Goal: Task Accomplishment & Management: Use online tool/utility

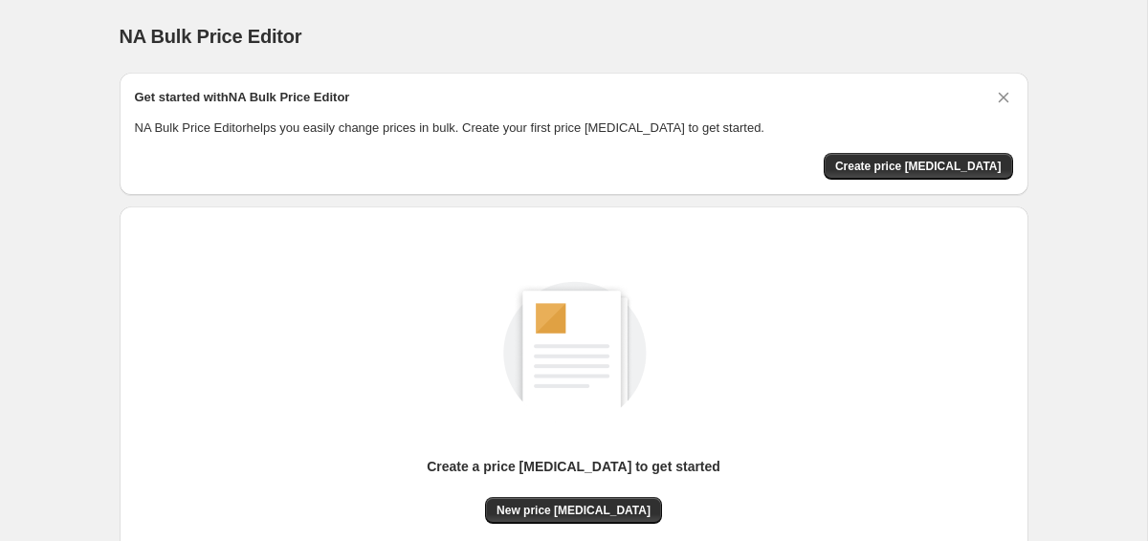
scroll to position [175, 0]
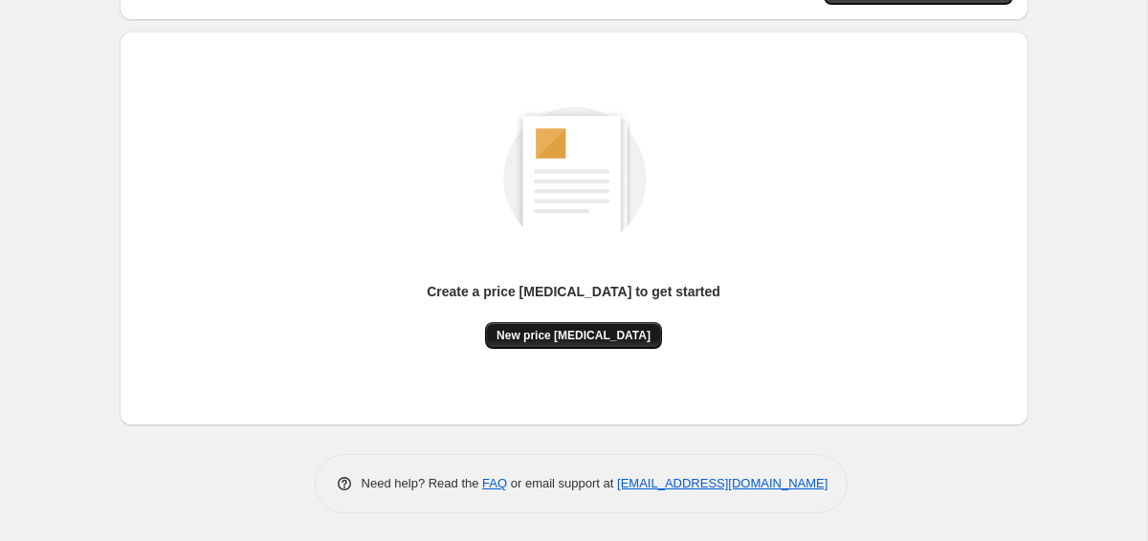
click at [587, 345] on button "New price change job" at bounding box center [573, 335] width 177 height 27
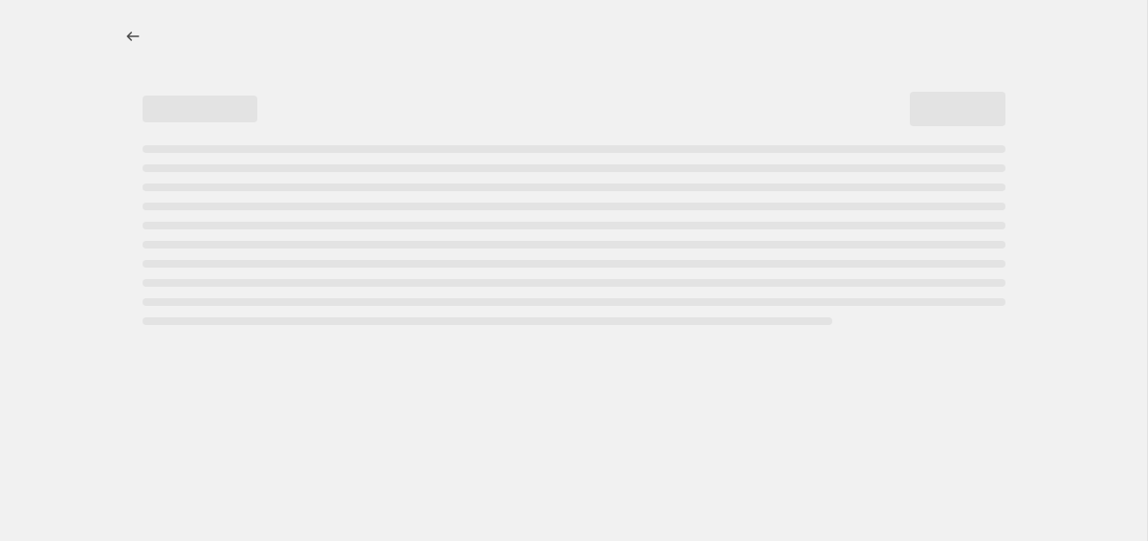
select select "percentage"
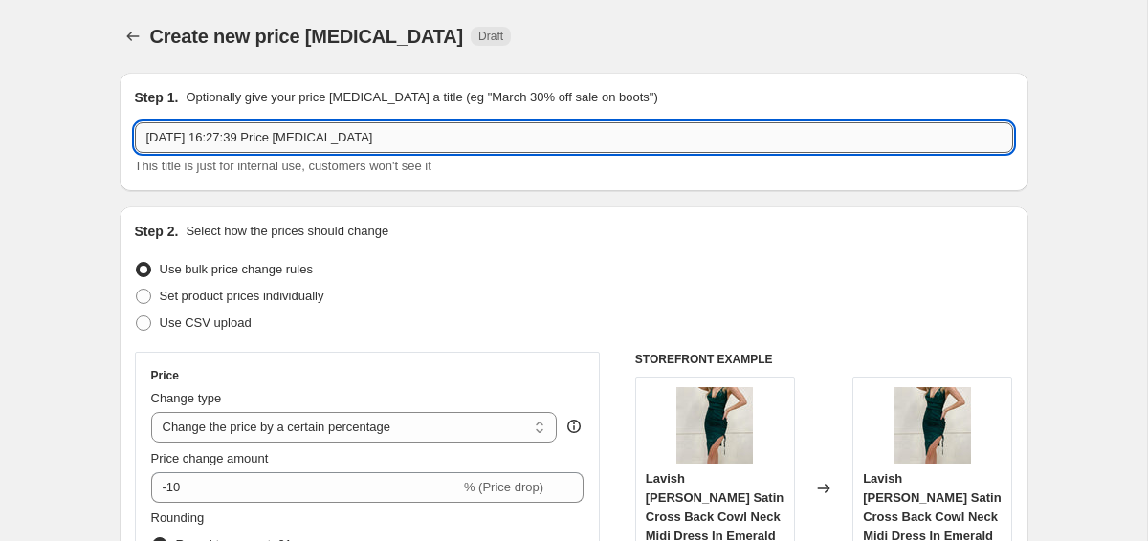
click at [457, 134] on input "26 Sept 2025, 16:27:39 Price change job" at bounding box center [574, 137] width 878 height 31
click at [456, 134] on input "26 Sept 2025, 16:27:39 Price change job" at bounding box center [574, 137] width 878 height 31
type input "c"
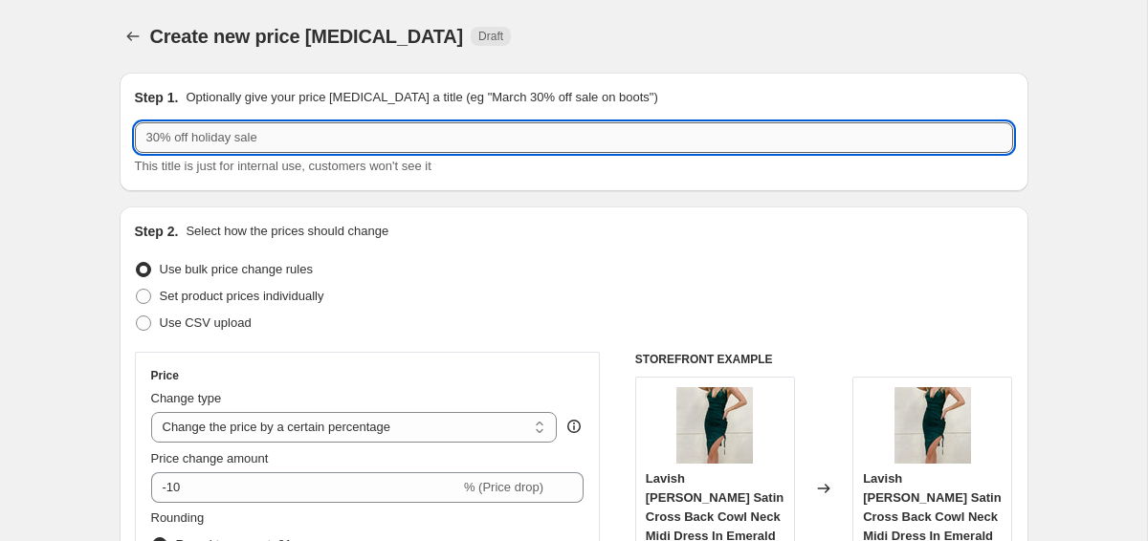
type input "c"
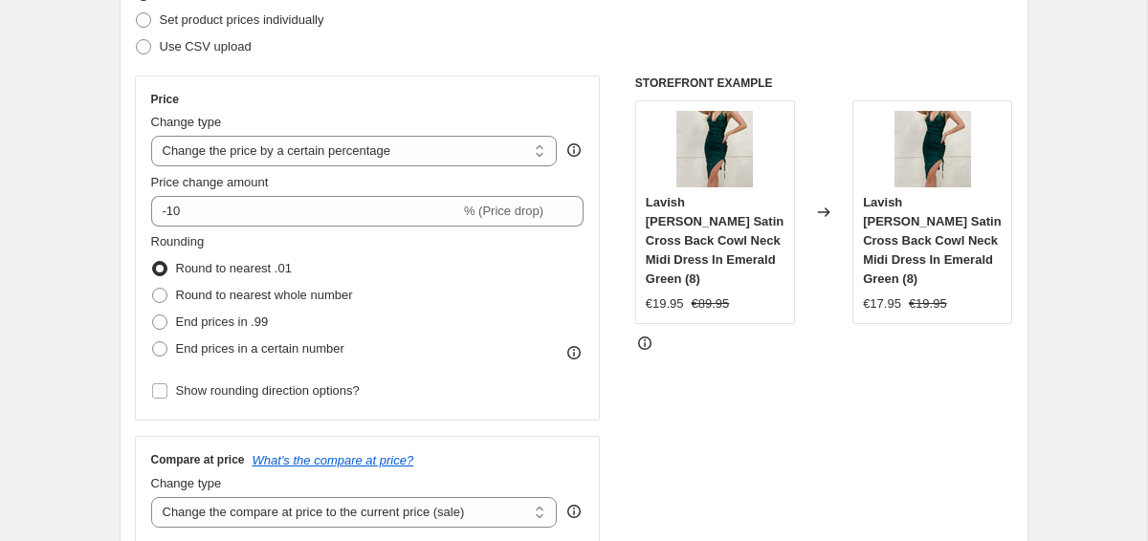
scroll to position [228, 0]
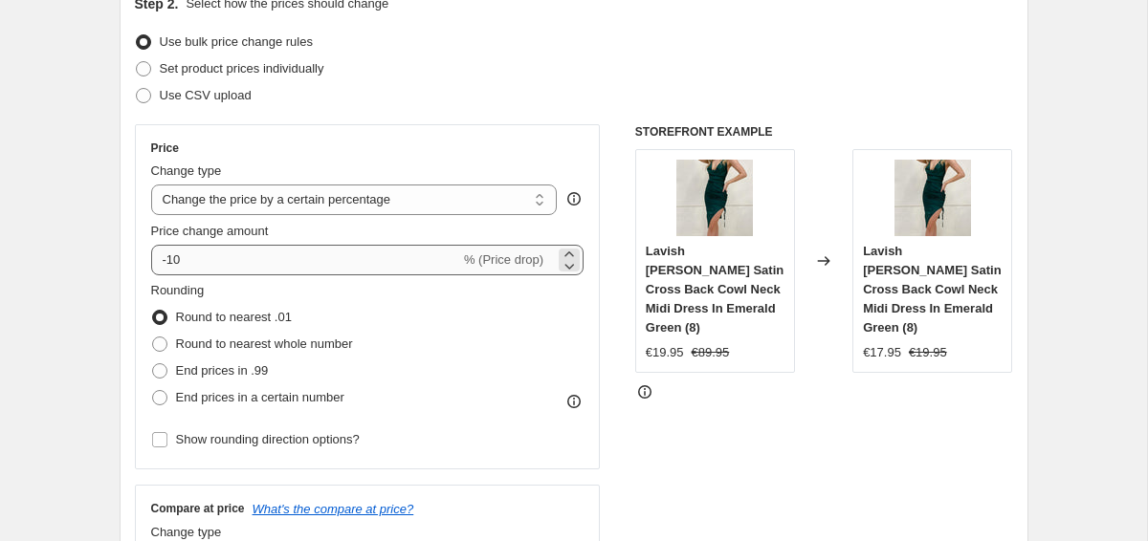
type input "CLEARANCE 70% OFF - 28th Sept 2025"
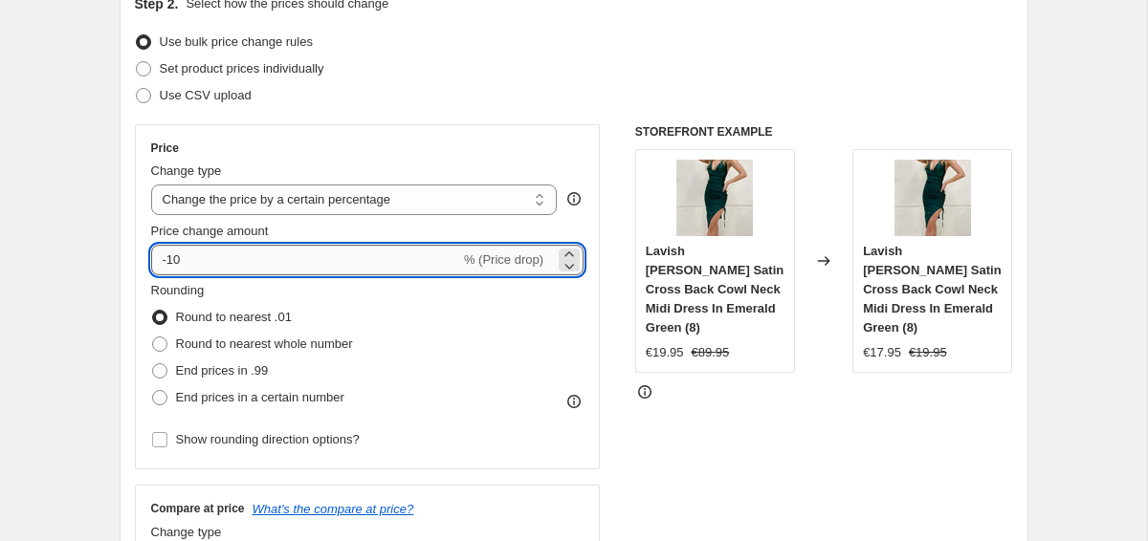
click at [370, 266] on input "-10" at bounding box center [305, 260] width 309 height 31
type input "-1"
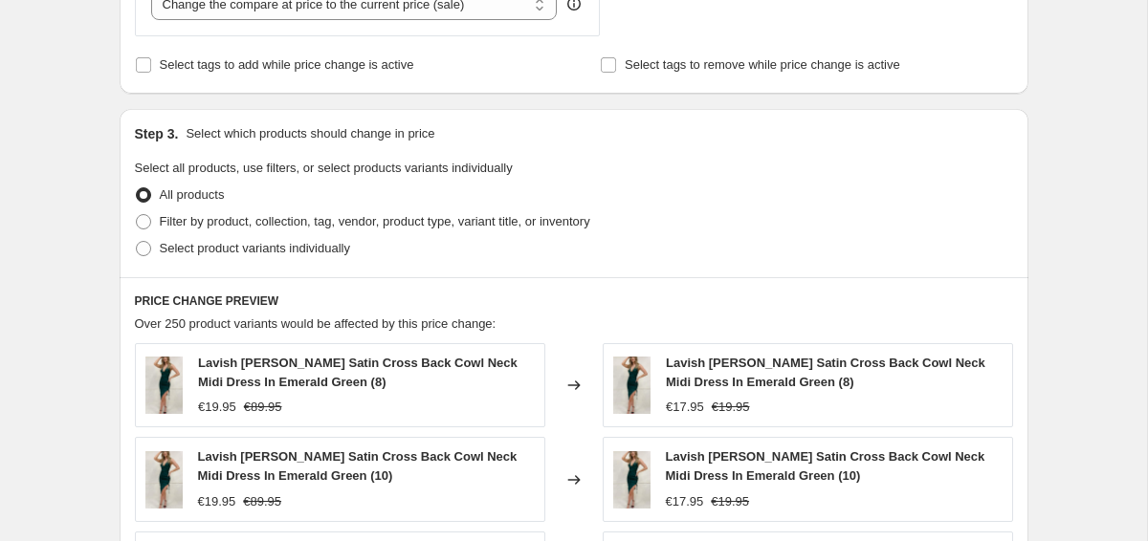
scroll to position [797, 0]
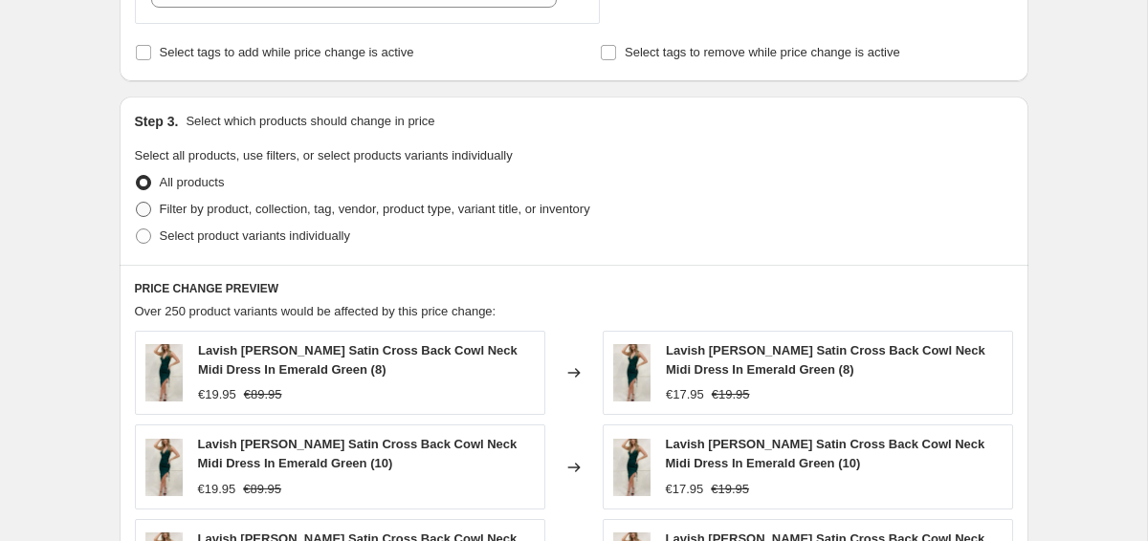
type input "-70"
click at [374, 209] on span "Filter by product, collection, tag, vendor, product type, variant title, or inv…" at bounding box center [375, 209] width 430 height 14
click at [137, 203] on input "Filter by product, collection, tag, vendor, product type, variant title, or inv…" at bounding box center [136, 202] width 1 height 1
radio input "true"
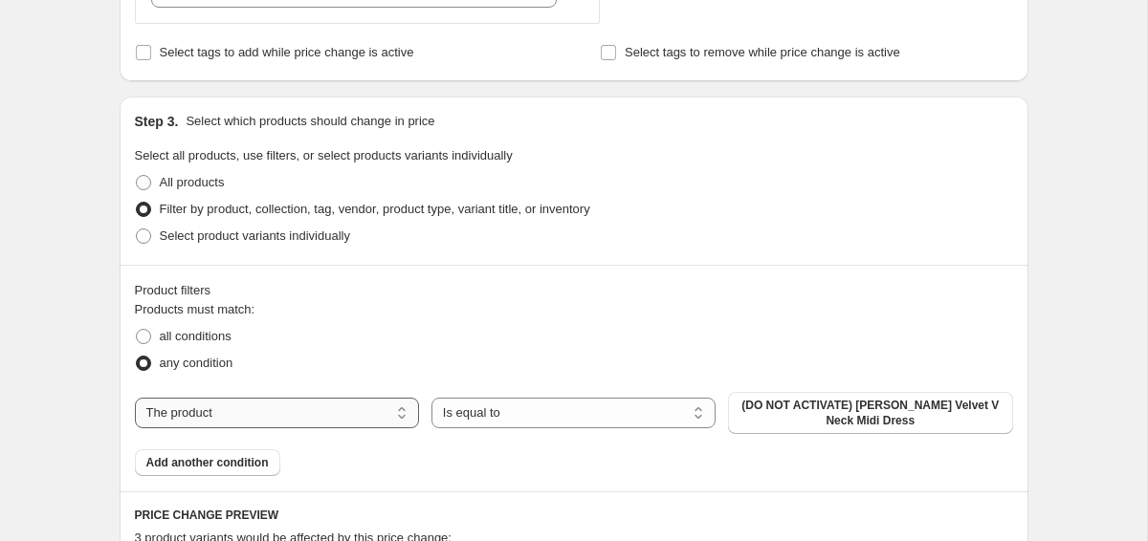
click at [314, 408] on select "The product The product's collection The product's tag The product's vendor The…" at bounding box center [277, 413] width 284 height 31
select select "collection"
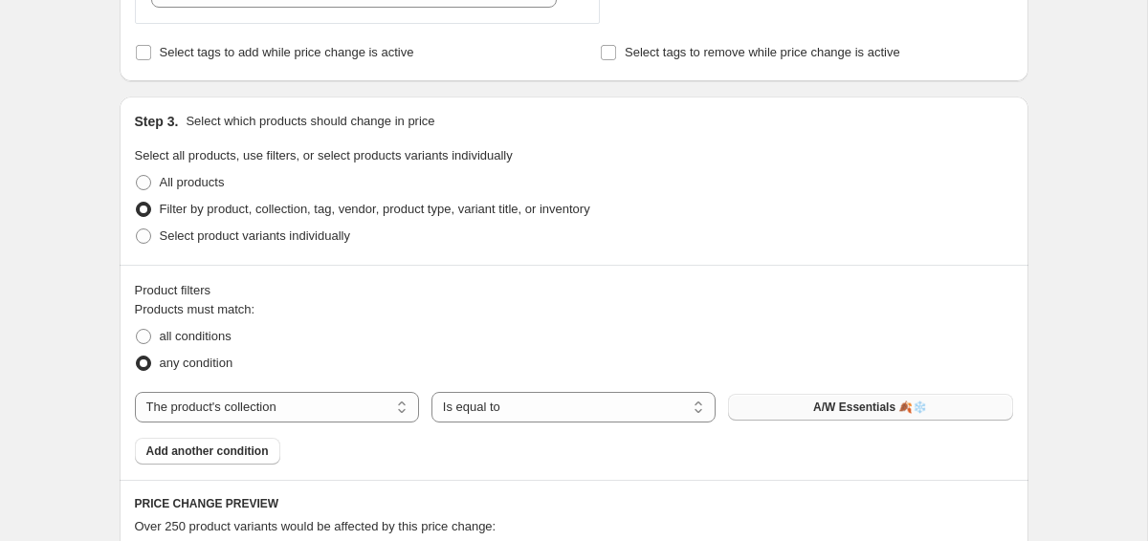
click at [797, 413] on button "A/W Essentials 🍂❄️" at bounding box center [870, 407] width 284 height 27
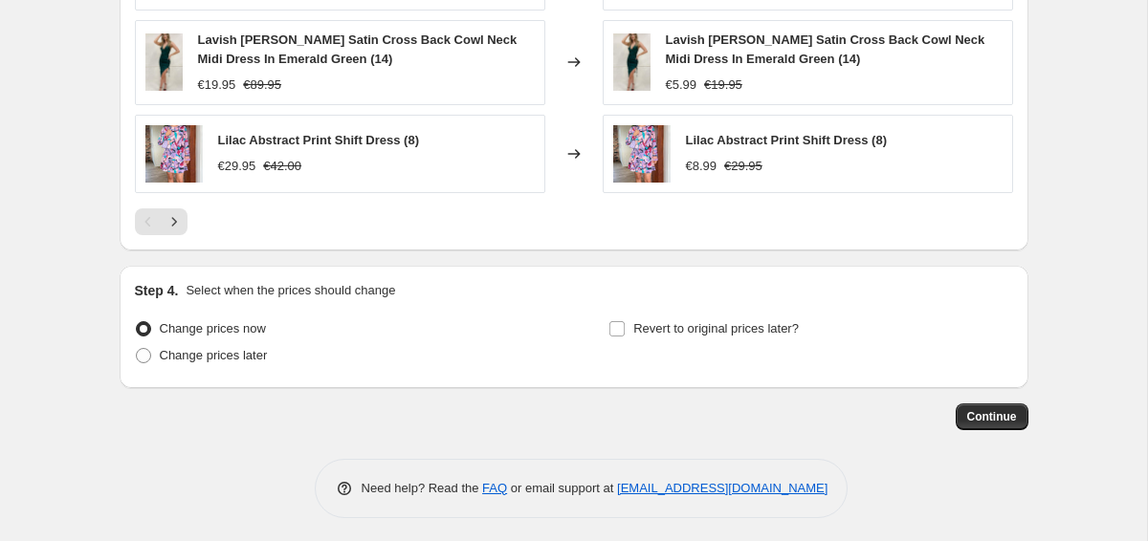
scroll to position [1610, 0]
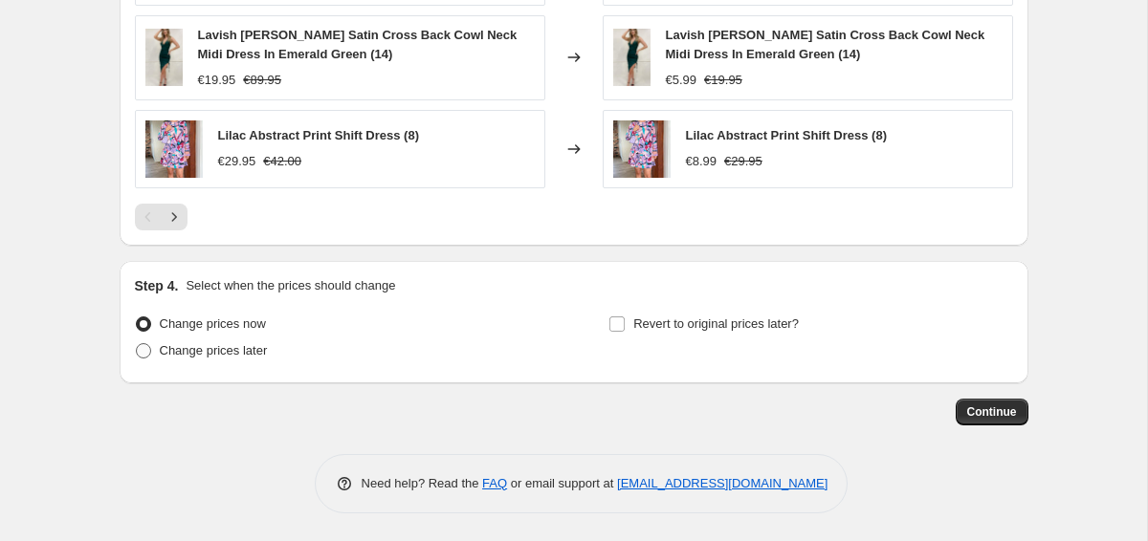
click at [249, 358] on span "Change prices later" at bounding box center [214, 351] width 108 height 19
click at [137, 344] on input "Change prices later" at bounding box center [136, 343] width 1 height 1
radio input "true"
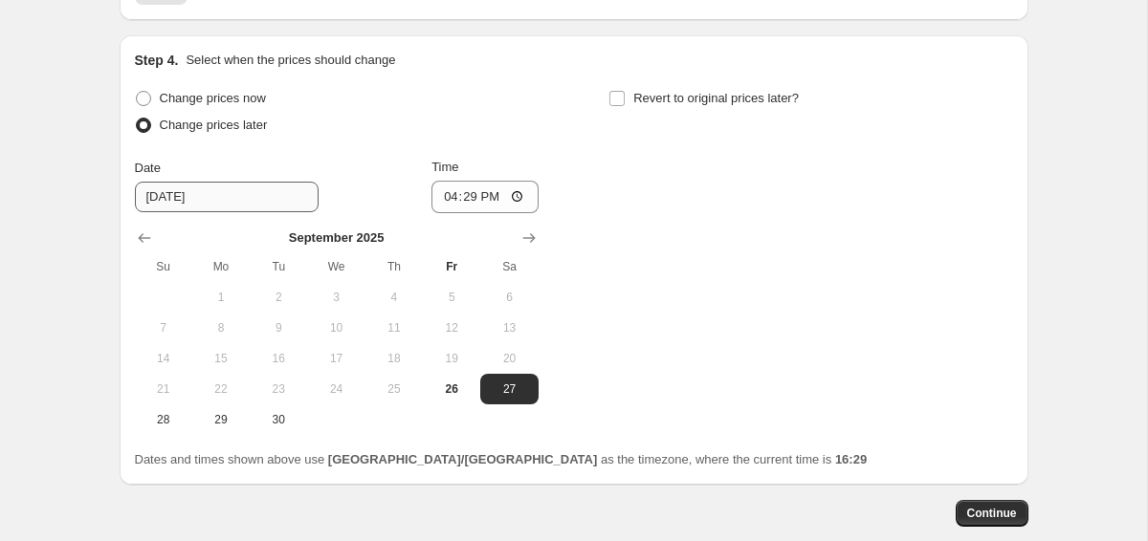
scroll to position [1839, 0]
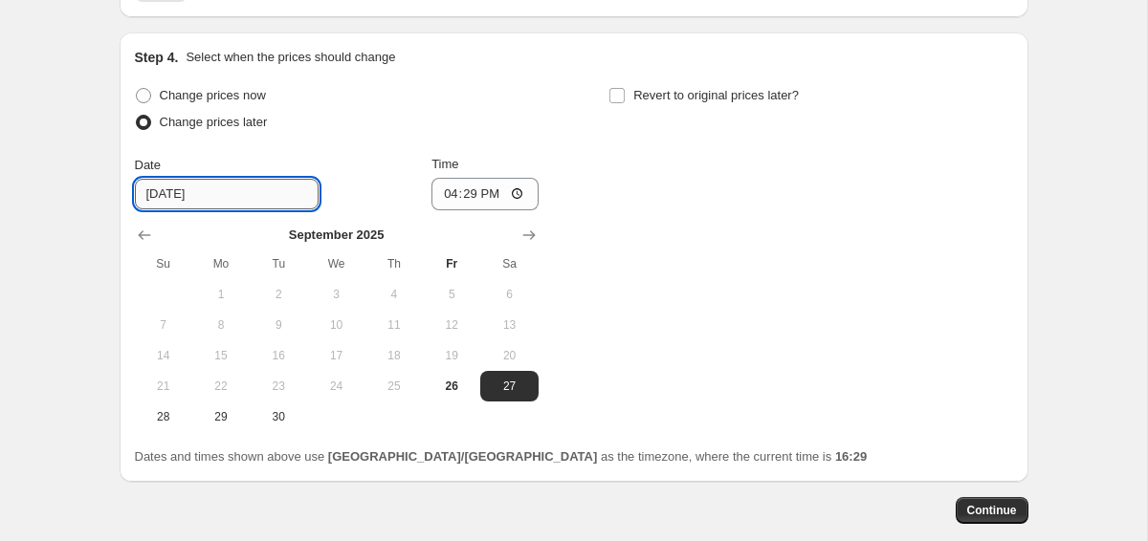
click at [279, 179] on input "9/27/2025" at bounding box center [227, 194] width 184 height 31
click at [164, 417] on span "28" at bounding box center [164, 416] width 42 height 15
type input "9/28/2025"
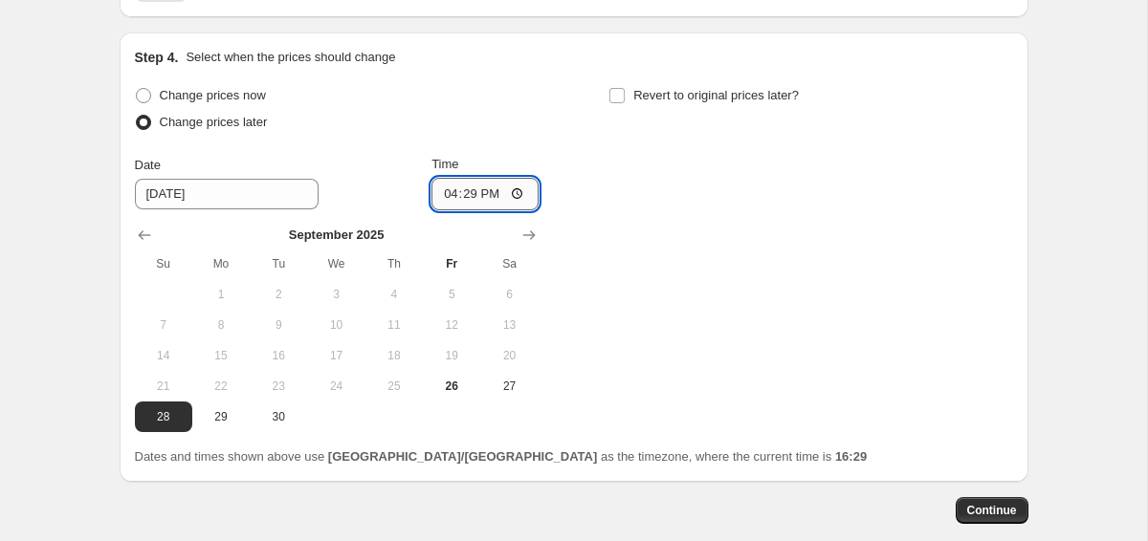
click at [468, 190] on input "16:29" at bounding box center [484, 194] width 107 height 33
type input "06:30"
click at [646, 99] on span "Revert to original prices later?" at bounding box center [715, 95] width 165 height 14
click at [625, 99] on input "Revert to original prices later?" at bounding box center [616, 95] width 15 height 15
checkbox input "true"
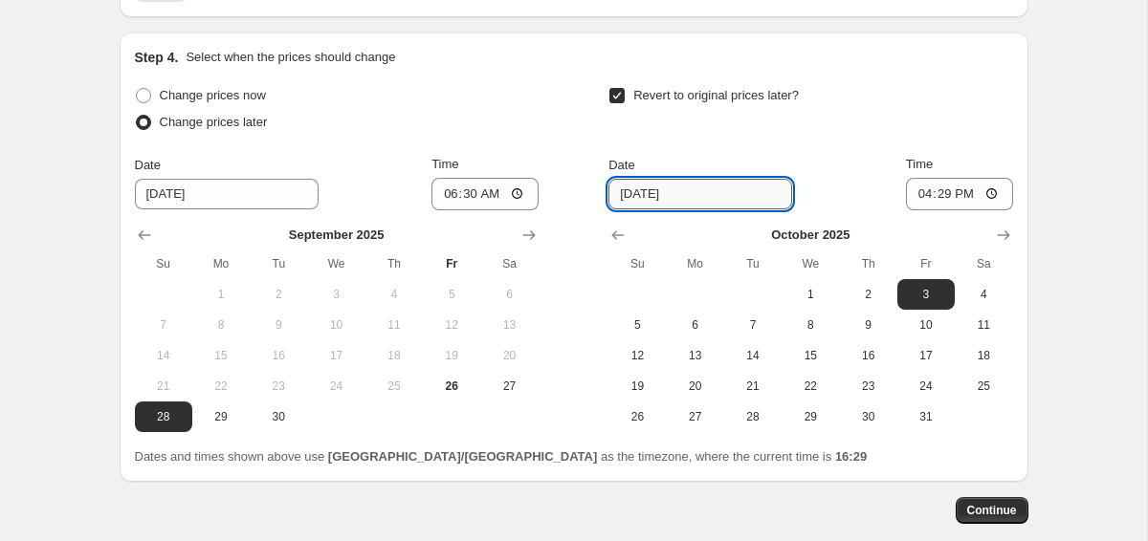
click at [695, 196] on input "10/3/2025" at bounding box center [700, 194] width 184 height 31
click at [617, 229] on icon "Show previous month, September 2025" at bounding box center [617, 235] width 19 height 19
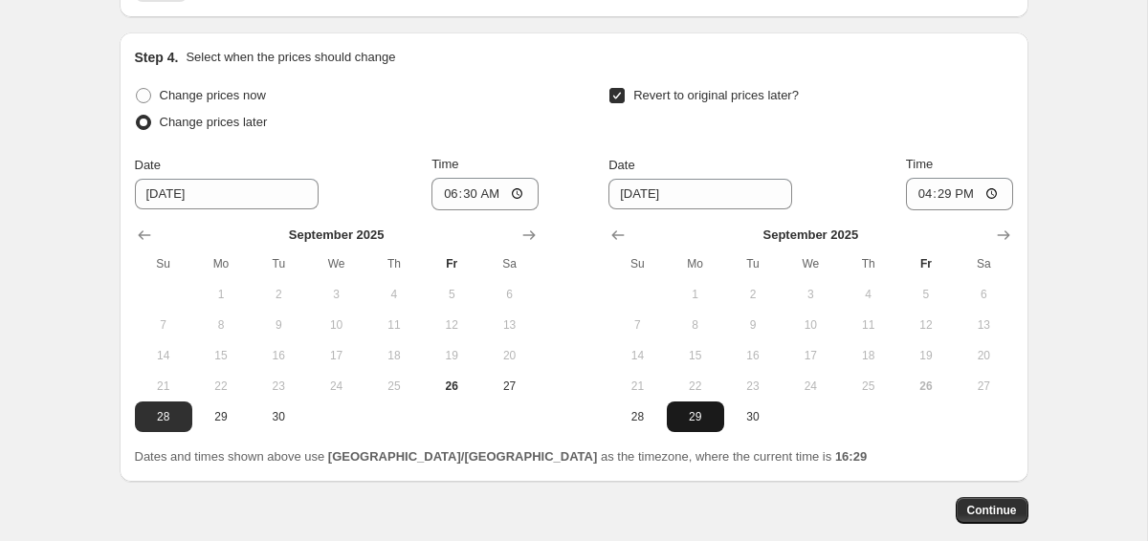
click at [697, 427] on button "29" at bounding box center [695, 417] width 57 height 31
type input "9/29/2025"
click at [940, 190] on input "16:29" at bounding box center [959, 194] width 107 height 33
type input "00:00"
click at [976, 515] on span "Continue" at bounding box center [992, 510] width 50 height 15
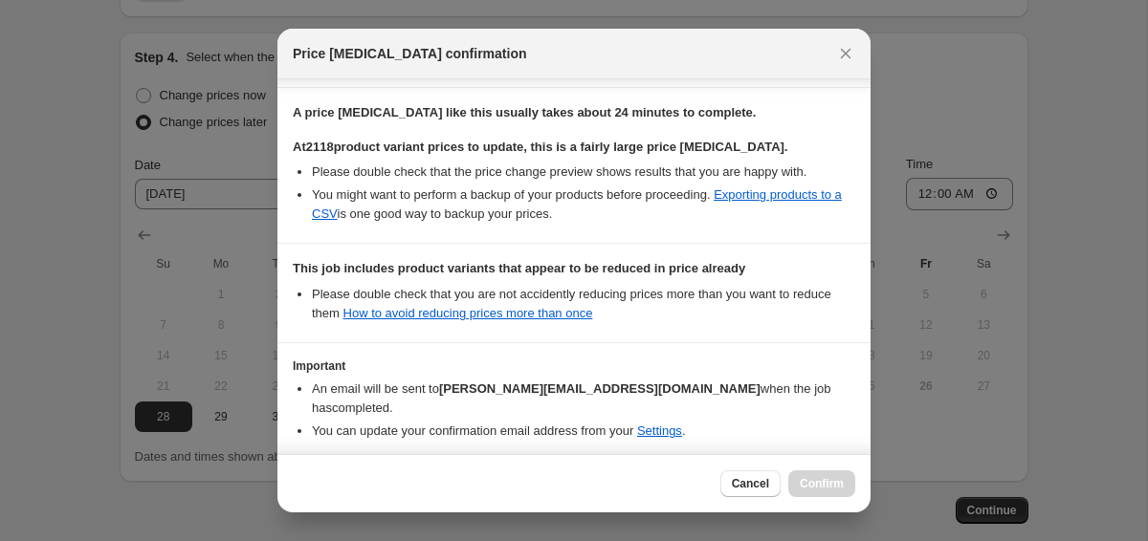
scroll to position [365, 0]
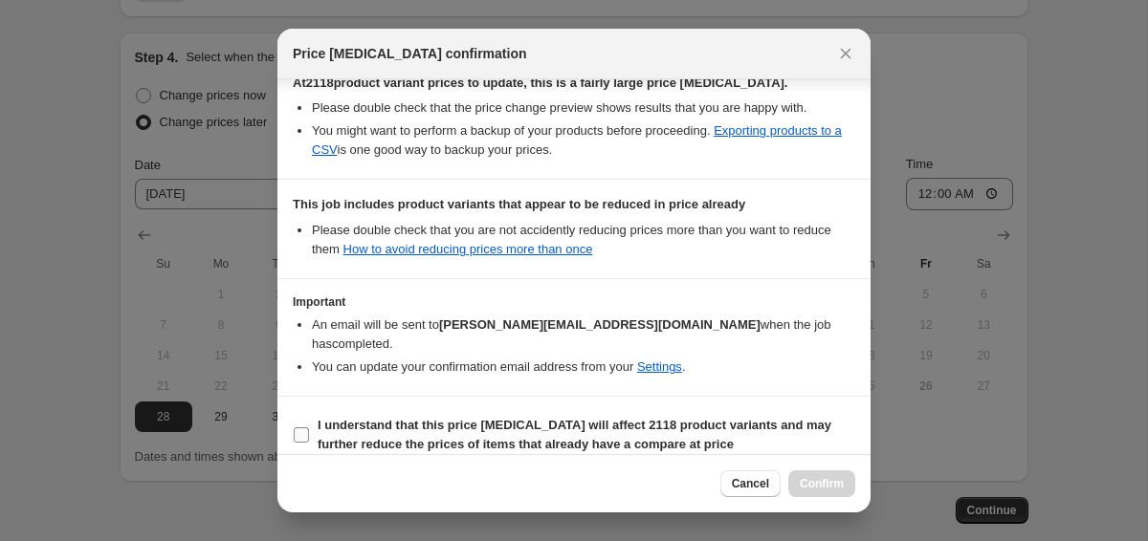
click at [430, 418] on b "I understand that this price change job will affect 2118 product variants and m…" at bounding box center [575, 434] width 514 height 33
click at [309, 428] on input "I understand that this price change job will affect 2118 product variants and m…" at bounding box center [301, 435] width 15 height 15
checkbox input "true"
click at [826, 480] on span "Confirm" at bounding box center [822, 483] width 44 height 15
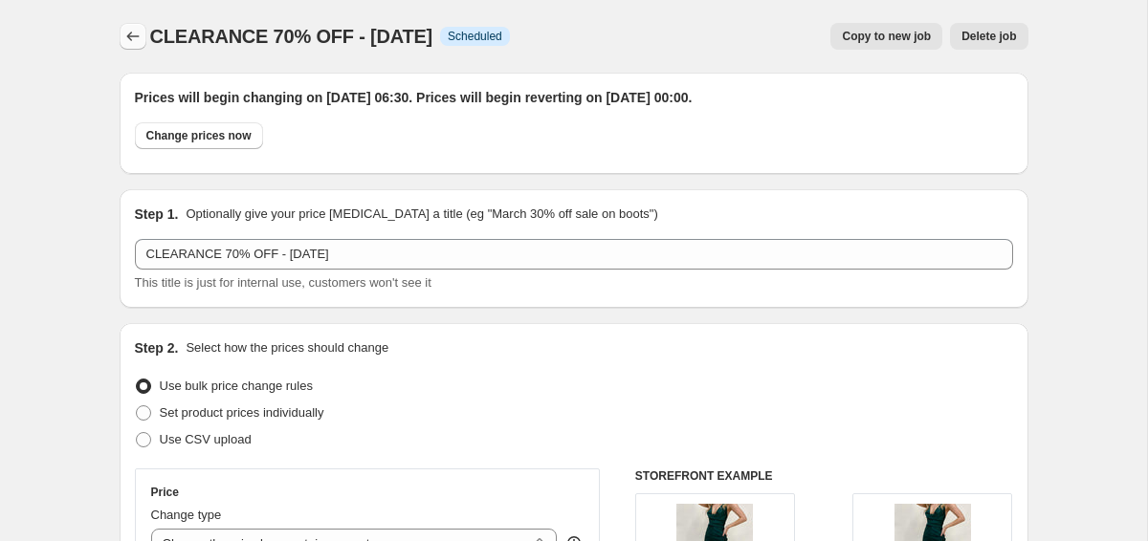
click at [126, 41] on icon "Price change jobs" at bounding box center [132, 36] width 19 height 19
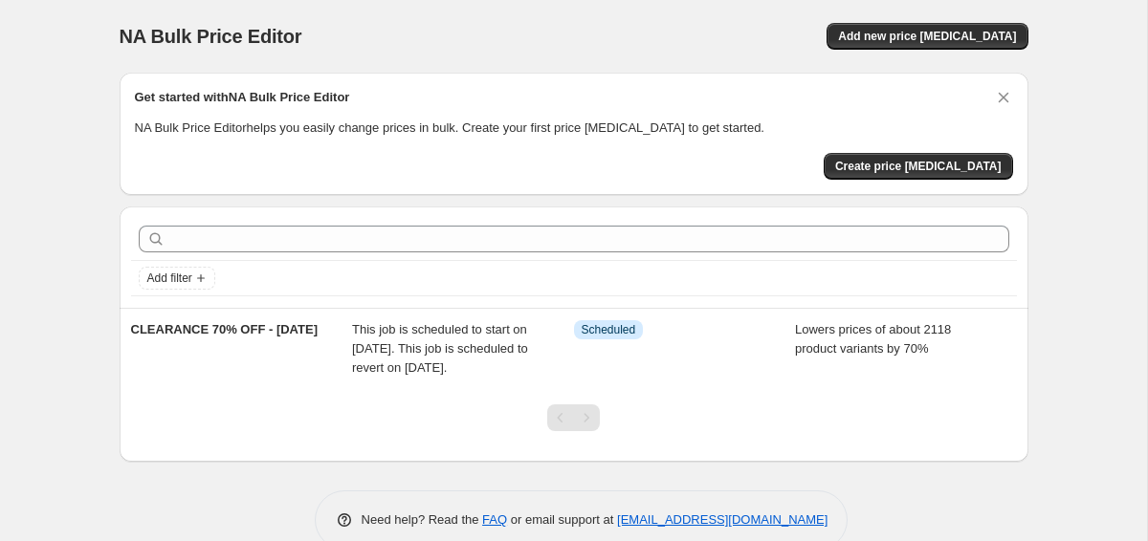
scroll to position [55, 0]
